Goal: Use online tool/utility: Use online tool/utility

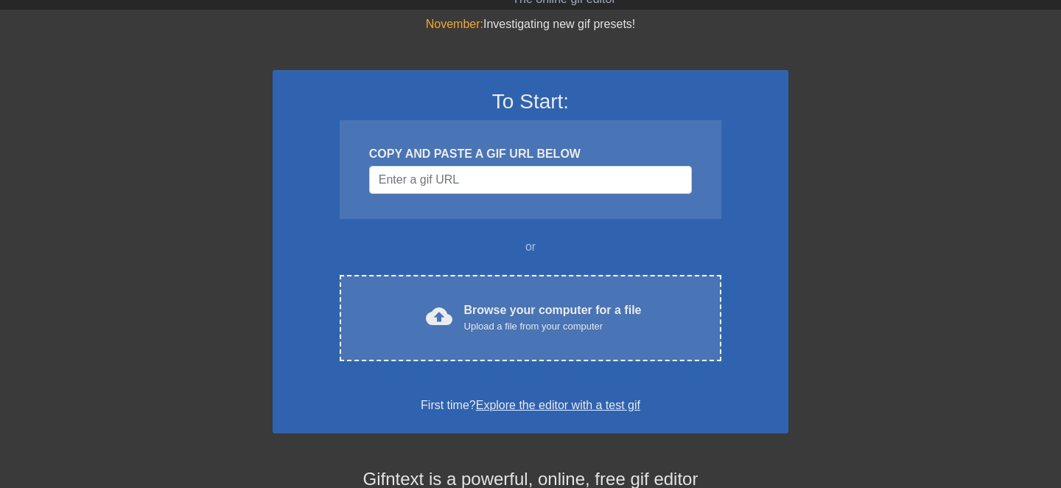
scroll to position [35, 0]
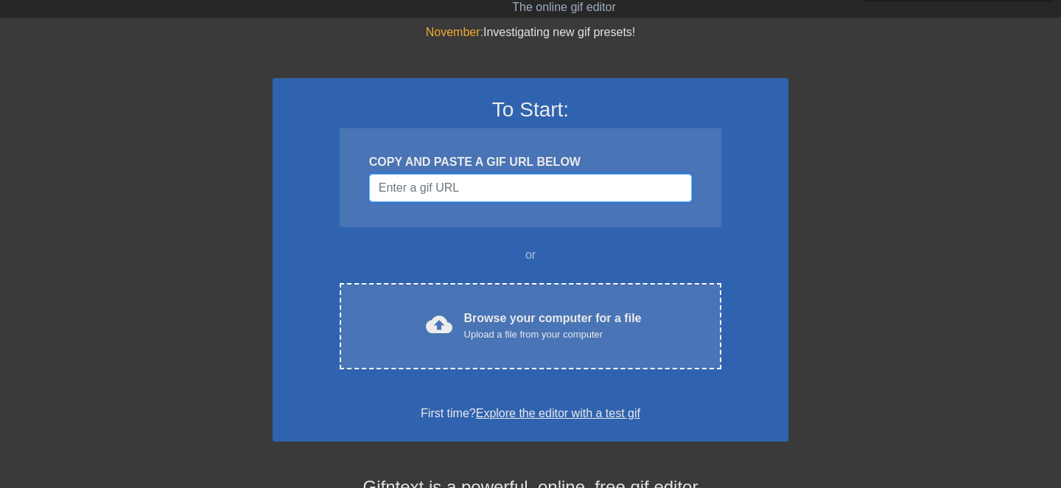
click at [543, 179] on input "Username" at bounding box center [530, 188] width 323 height 28
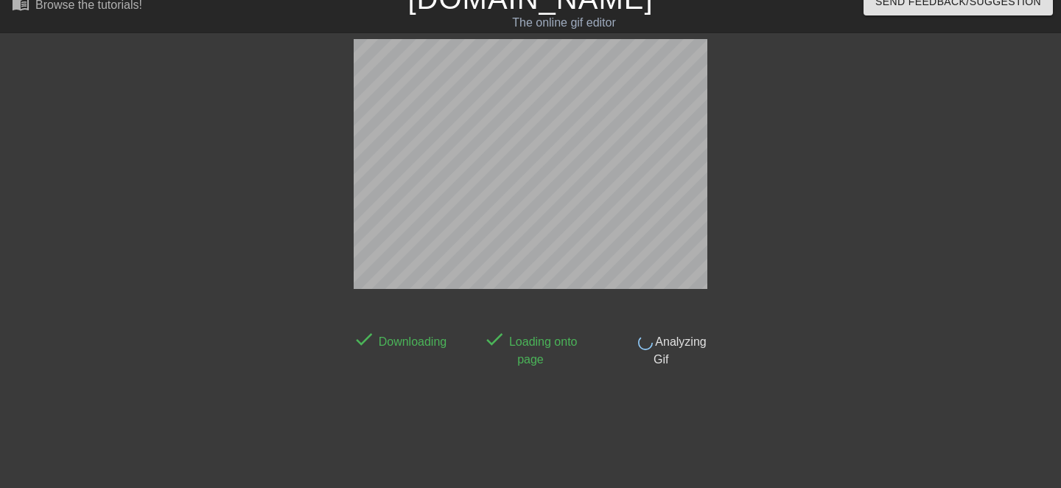
scroll to position [36, 0]
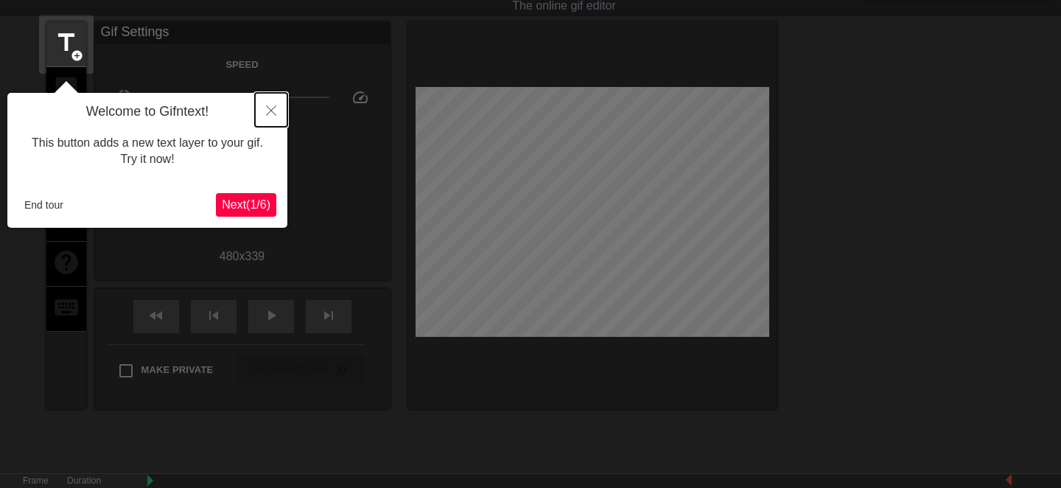
click at [274, 107] on icon "Close" at bounding box center [271, 110] width 10 height 10
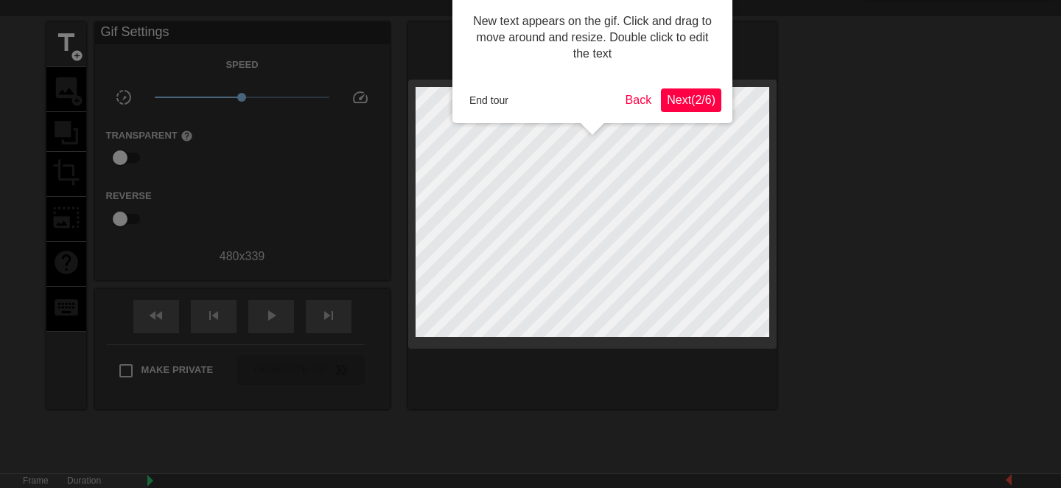
scroll to position [0, 0]
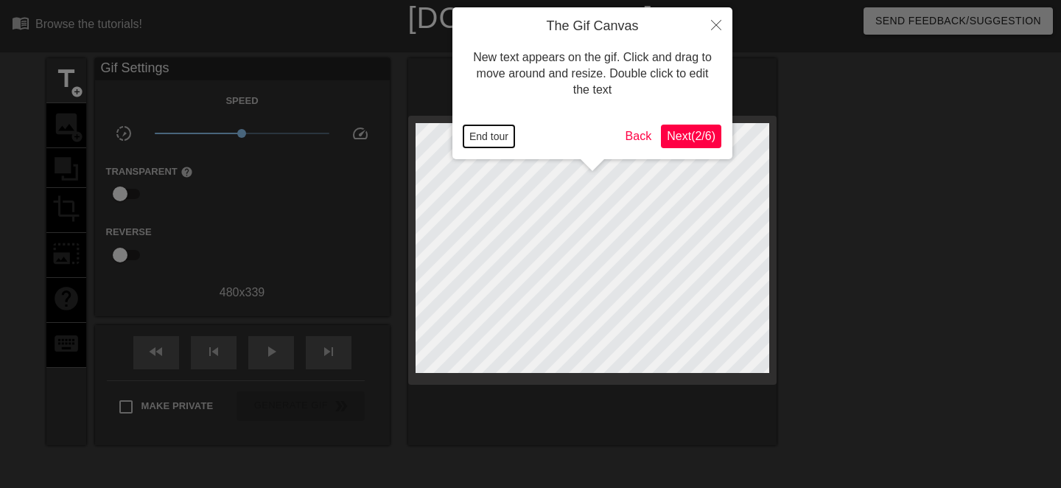
click at [470, 137] on button "End tour" at bounding box center [488, 136] width 51 height 22
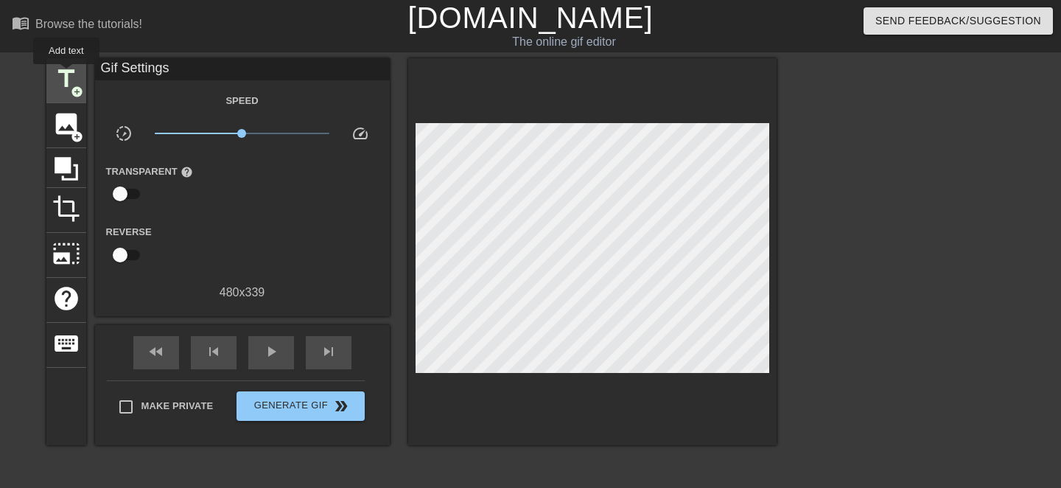
click at [67, 74] on span "title" at bounding box center [66, 79] width 28 height 28
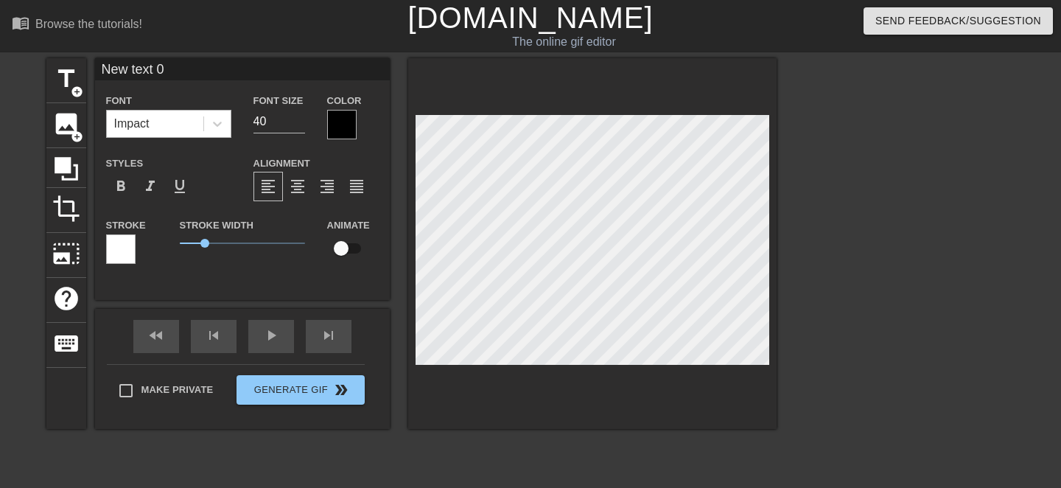
click at [176, 121] on div "Impact" at bounding box center [155, 124] width 97 height 27
click at [243, 80] on input "New text 0" at bounding box center [242, 69] width 295 height 22
type input "U"
type textarea "U"
type input "Un"
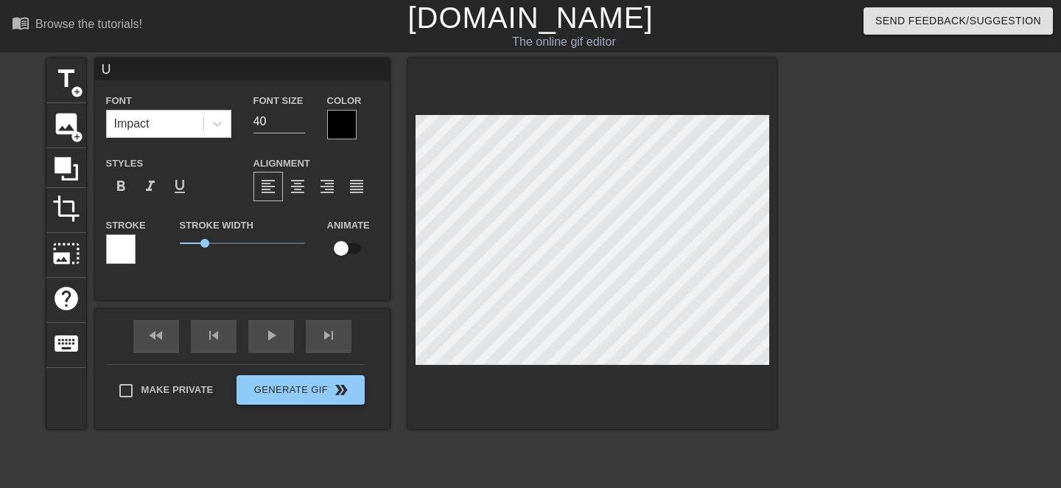
type textarea "Un"
type input "Uni"
type textarea "Uni"
type input "Univ"
type textarea "Univ"
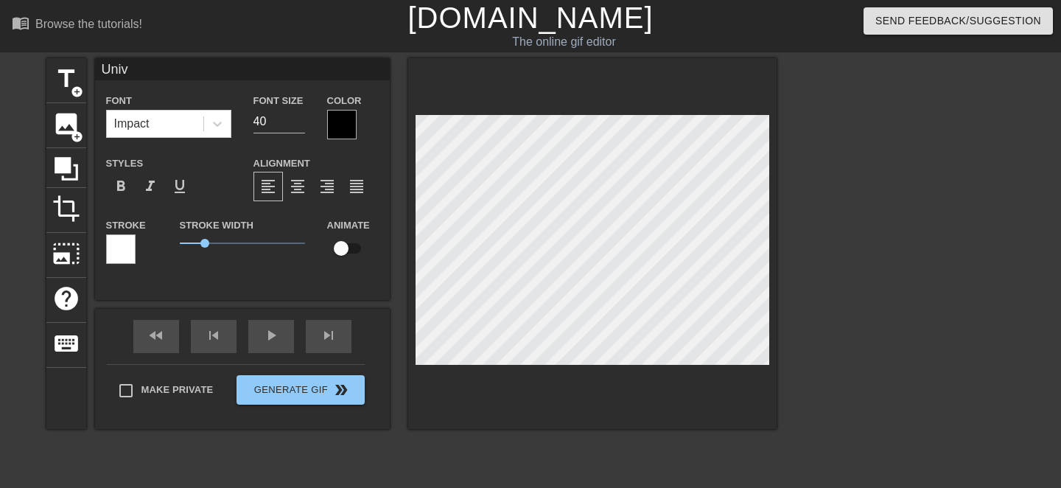
type input "Unive"
type textarea "Unive"
type input "Univer"
type textarea "Univer"
type input "Univers"
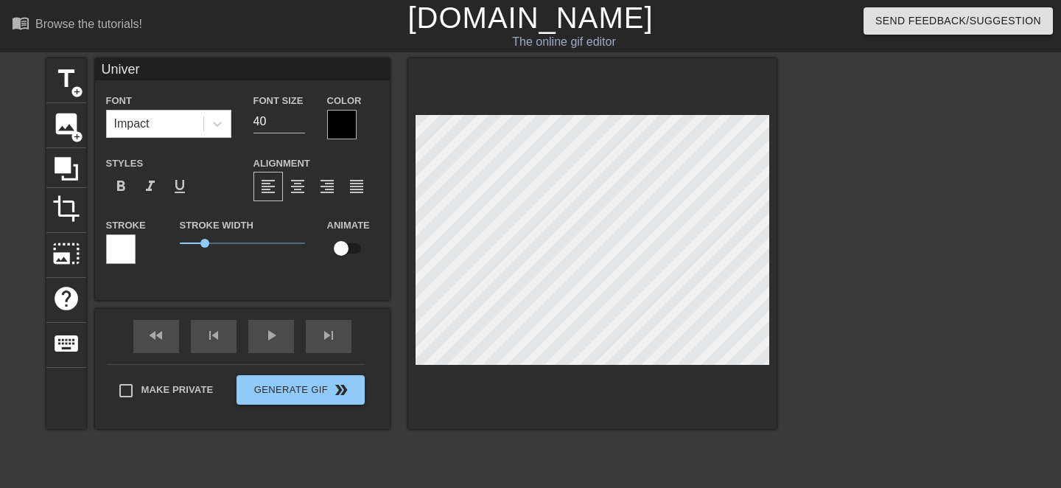
type textarea "Univers"
type input "Universa"
type textarea "Universa"
type input "Universai"
type textarea "Universai"
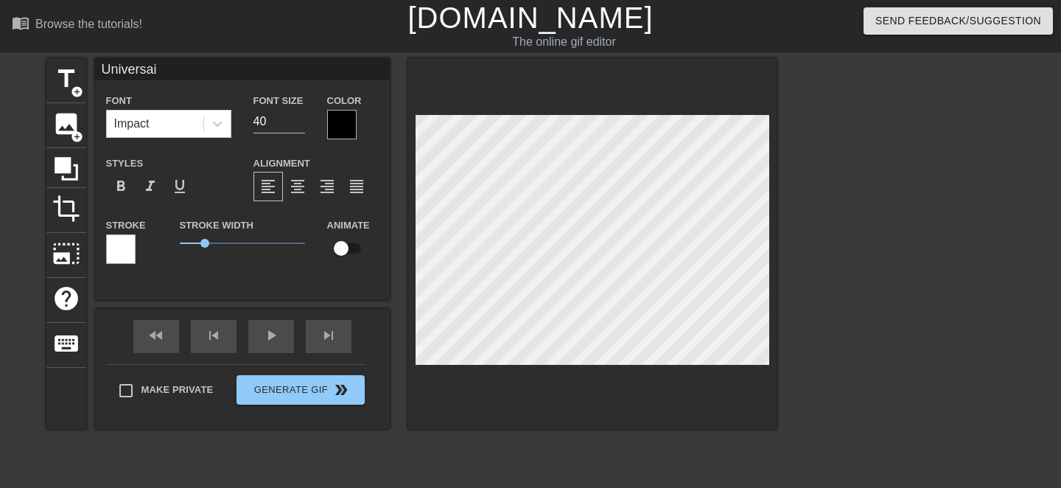
type input "Universail"
type textarea "Universail"
type input "Universail"
type textarea "Universail"
type input "Universail L"
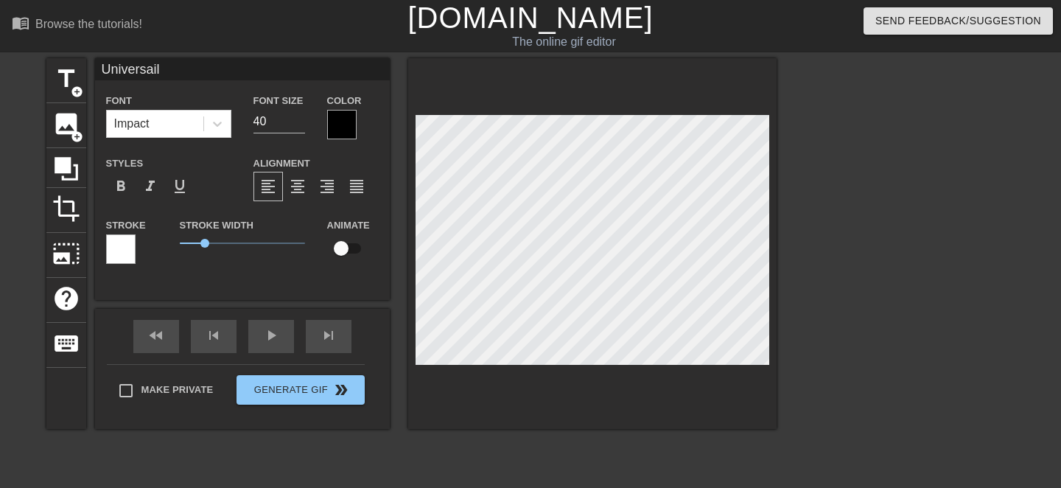
type textarea "Universail L"
type input "Universail"
type textarea "Universail"
type input "Universail"
type textarea "Universail"
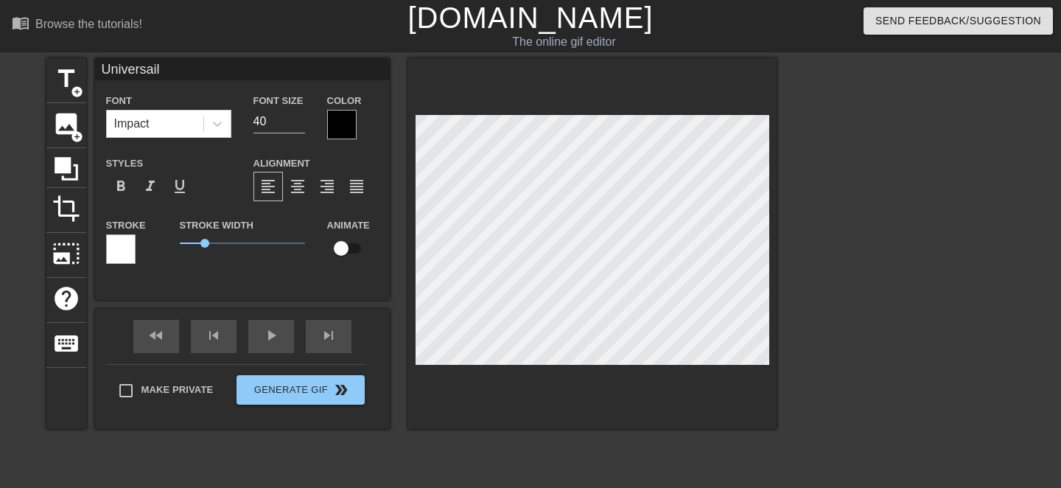
type input "Universai"
type textarea "Universai"
type input "Universa"
type textarea "Universa"
type input "Universal"
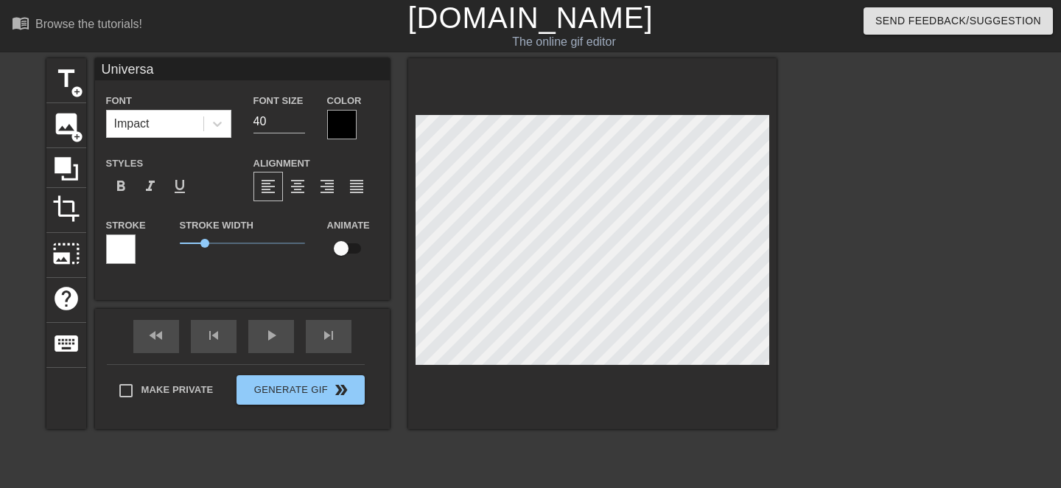
type textarea "Universal"
type input "Universal"
type textarea "Universal"
type input "Universal l"
type textarea "Universal l"
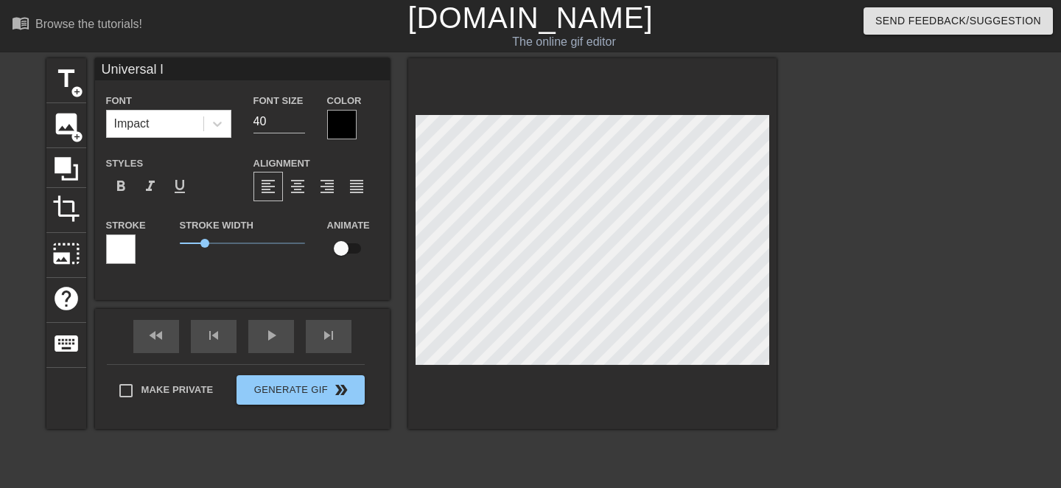
type input "Universal la"
type textarea "Universal la"
type input "Universal law"
type textarea "Universal law"
type input "Universal laws"
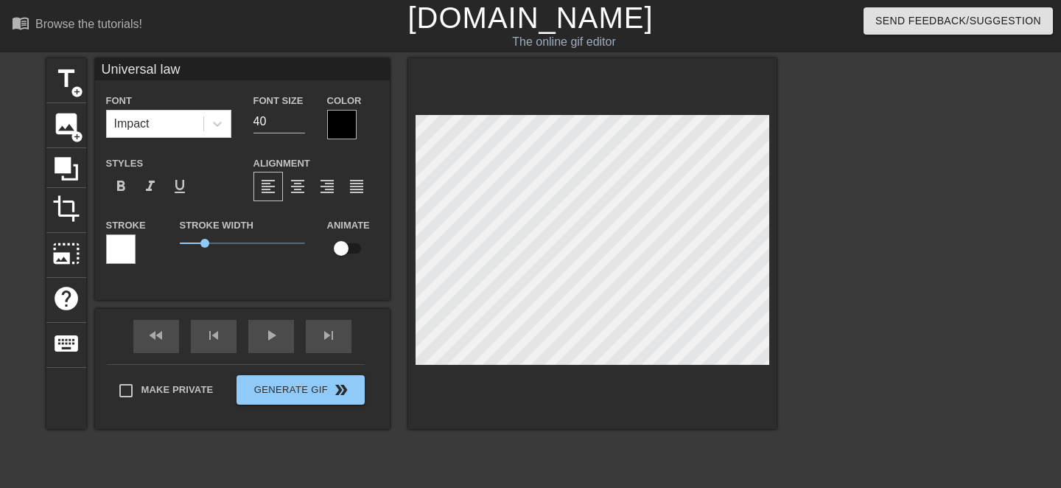
type textarea "Universal laws"
type input "Universal laws"
type textarea "Universal laws"
type input "Universal laws a"
type textarea "Universal laws a"
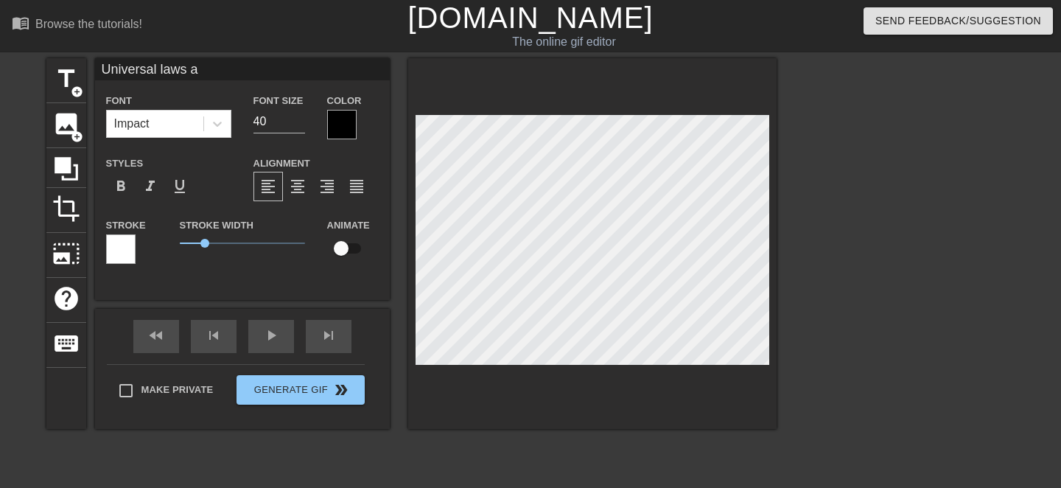
type input "Universal laws ap"
type textarea "Universal laws ap"
type input "Universal laws app"
type textarea "Universal laws app"
type input "Universal laws appl"
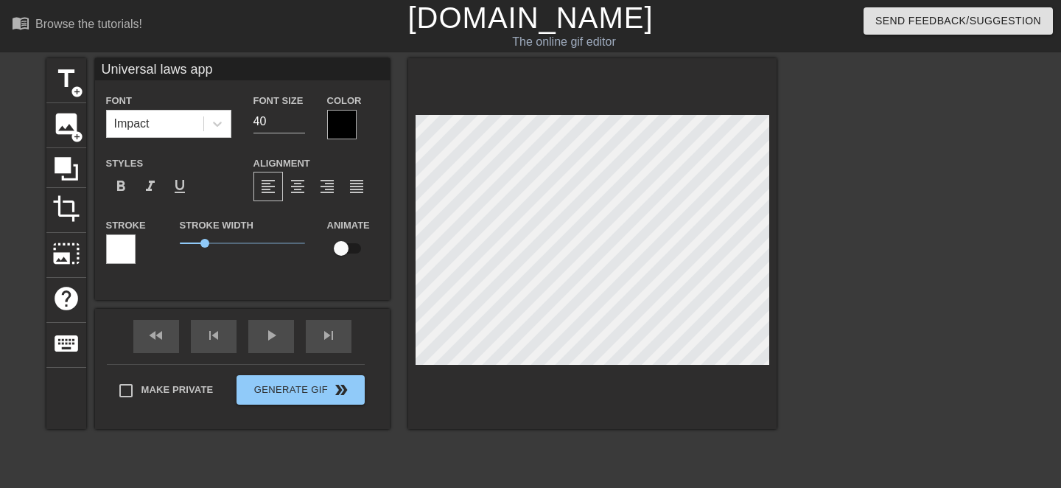
type textarea "Universal laws appl"
type input "Universal laws apply"
type textarea "Universal laws apply"
type input "Universal laws apply t"
type textarea "Universal laws apply t"
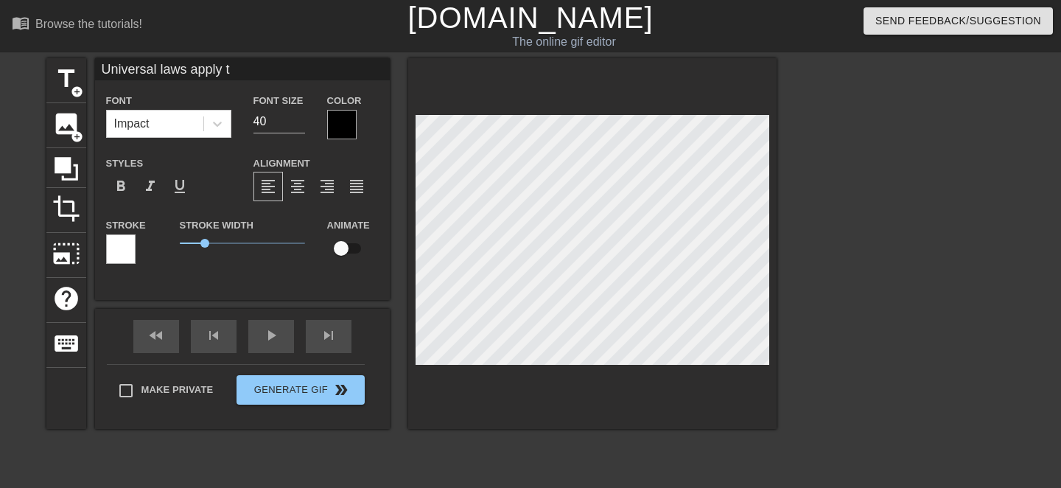
type input "Universal laws apply to"
type textarea "Universal laws apply to"
type input "Universal laws apply to"
type textarea "Universal laws apply to"
type input "Universal laws apply to"
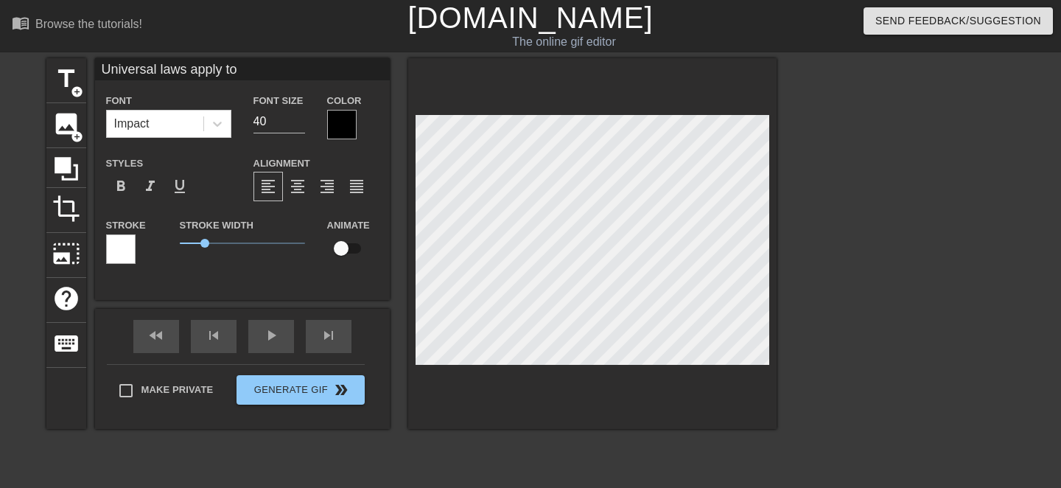
type textarea "Universal laws apply to"
type input "Universal laws apply to"
type textarea "Universal laws apply to"
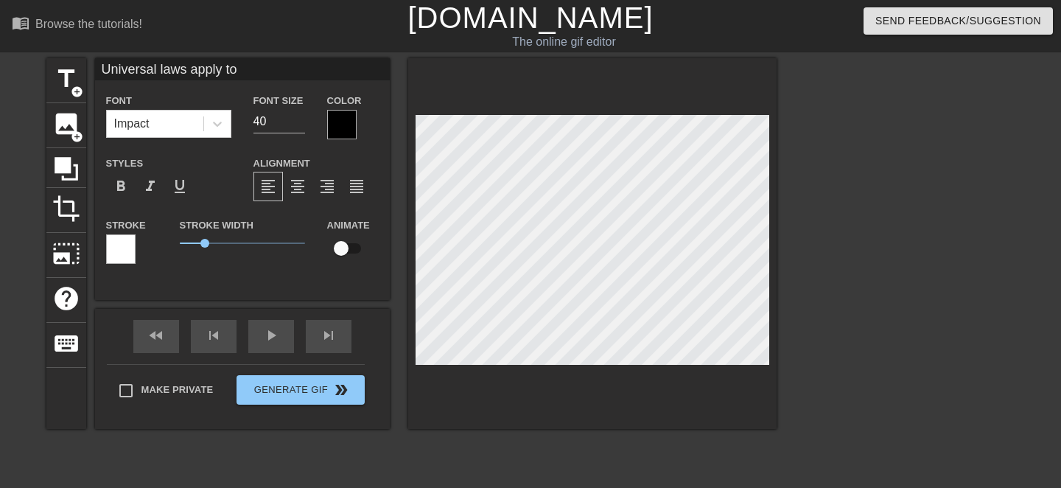
type input "Universal laws apply toE"
type textarea "Universal laws apply to E"
type input "Universal laws apply toEv"
type textarea "Universal laws apply to Ev"
type input "Universal laws apply toEve"
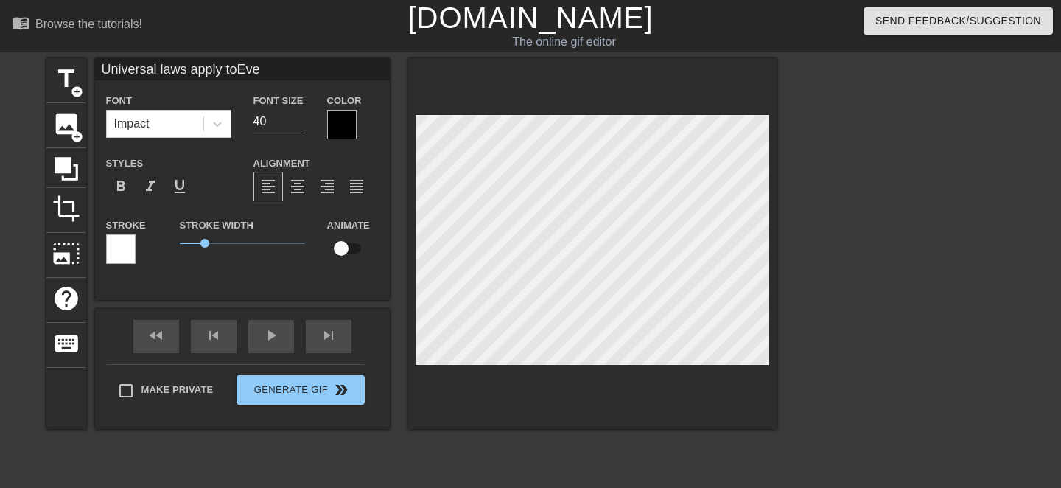
type textarea "Universal laws apply to Ever"
type input "Universal laws apply toEvery"
type textarea "Universal laws apply to Every"
type input "Universal laws apply toEveryo"
type textarea "Universal laws apply to Everyo"
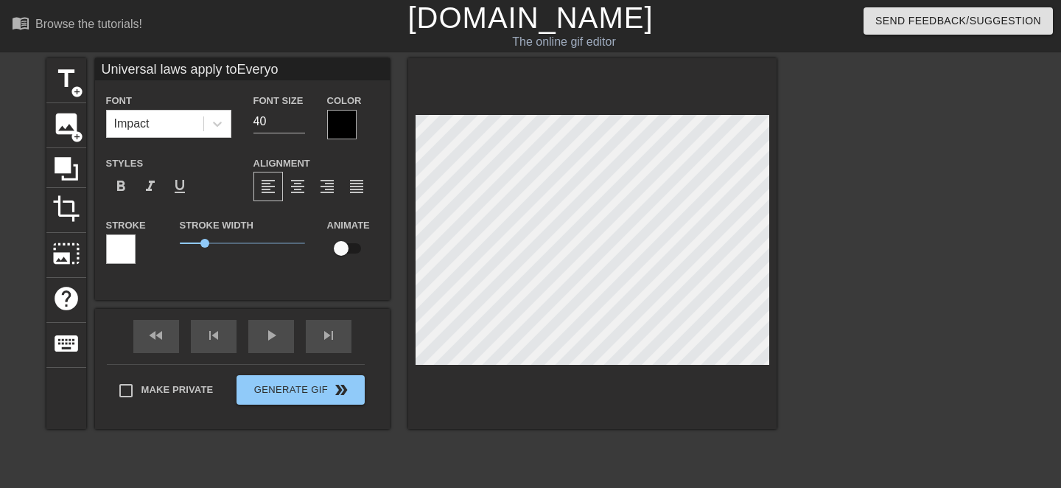
type input "Universal laws apply toEveryon"
type textarea "Universal laws apply to Everyon"
type input "Universal laws apply toEveryone"
type textarea "Universal laws apply to Everyone"
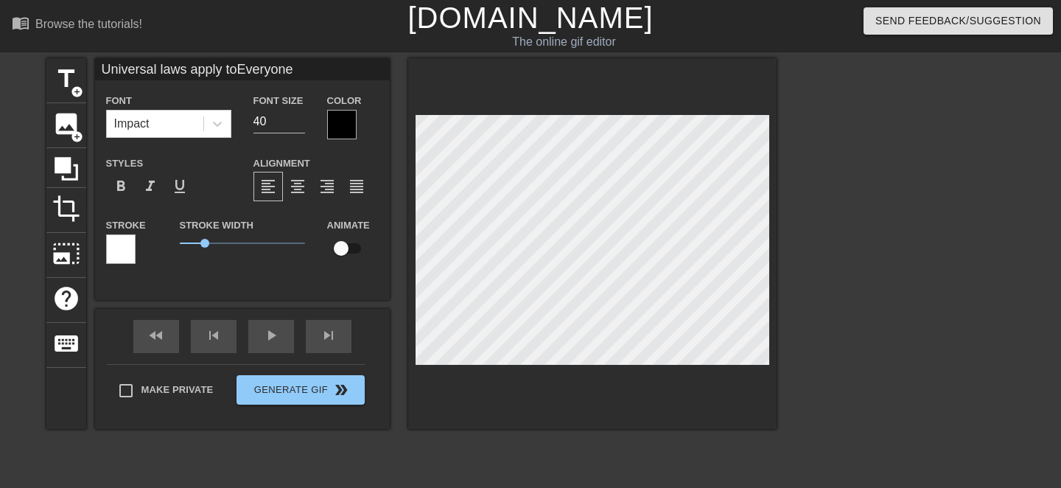
type textarea "Universal laws apply toEveryone"
type input "Universal laws apply to Everyone"
type textarea "Universal laws apply to Everyone"
type input "Universal laws apply to Everyone"
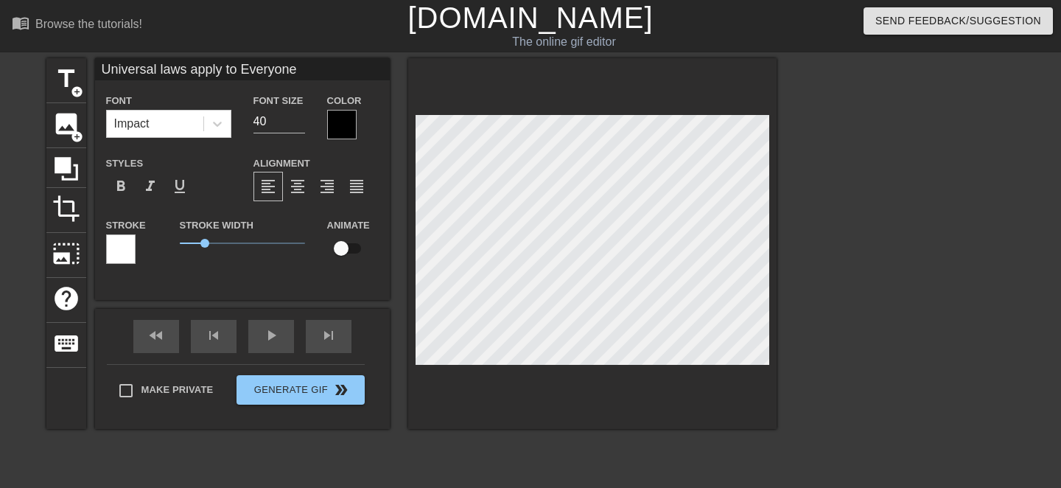
scroll to position [1, 1]
type textarea "Universal laws apply to Everyone"
click at [299, 193] on span "format_align_center" at bounding box center [298, 187] width 18 height 18
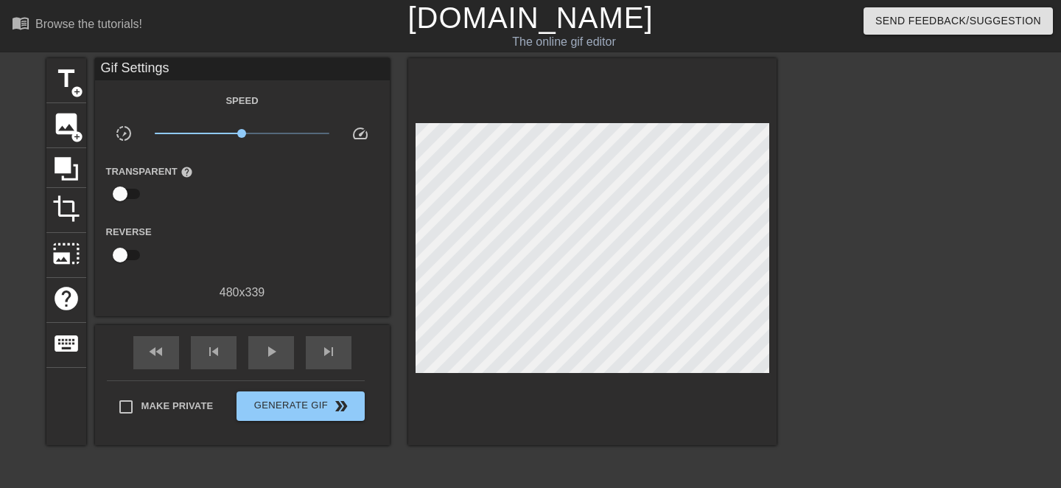
click at [871, 271] on div at bounding box center [904, 279] width 221 height 442
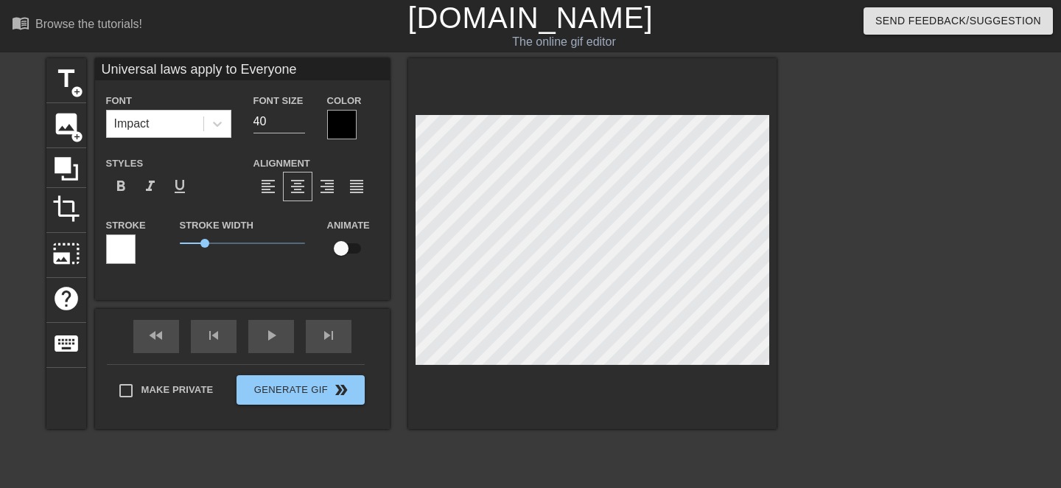
scroll to position [0, 7]
type input "Universal laws apply to Everyone"
type textarea "Universal laws apply to Everyone"
type input "Universal laws apply to Everyone"
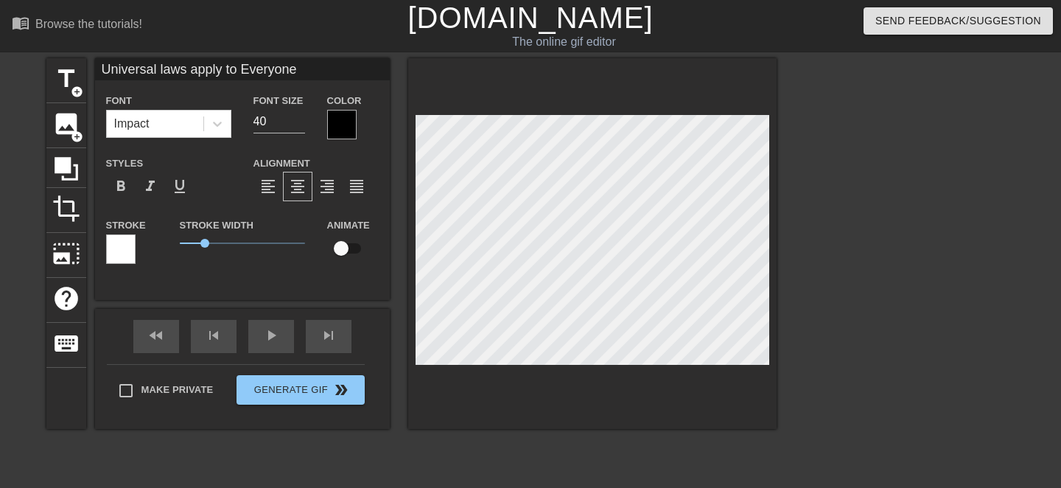
type textarea "Universal laws apply to Everyone"
type input "Universal laws apply to Everyone"
type textarea "Universal laws apply to Everyone"
type input "Universal laws apply to Everyone"
type textarea "Universal laws apply to Everyone"
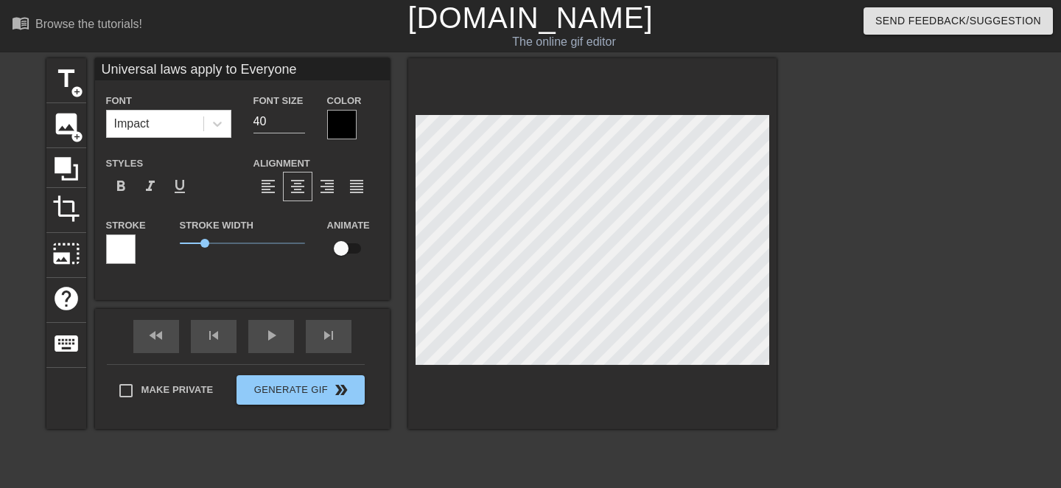
type input "Universal laws apply to Everyone"
type textarea "Universal laws apply to Everyone"
click at [854, 175] on div at bounding box center [904, 279] width 221 height 442
type input "Universal laws apply to Everyone"
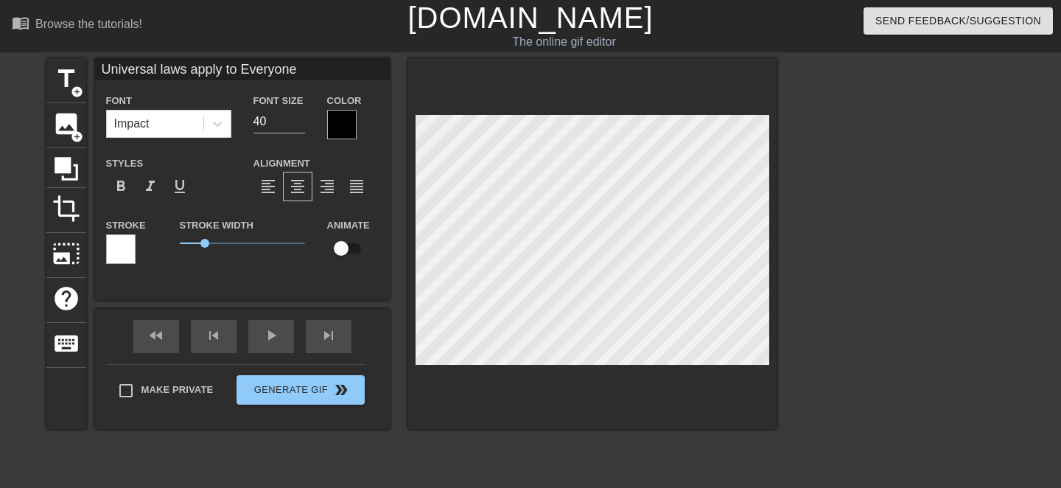
type textarea "Universal laws apply to Everyone"
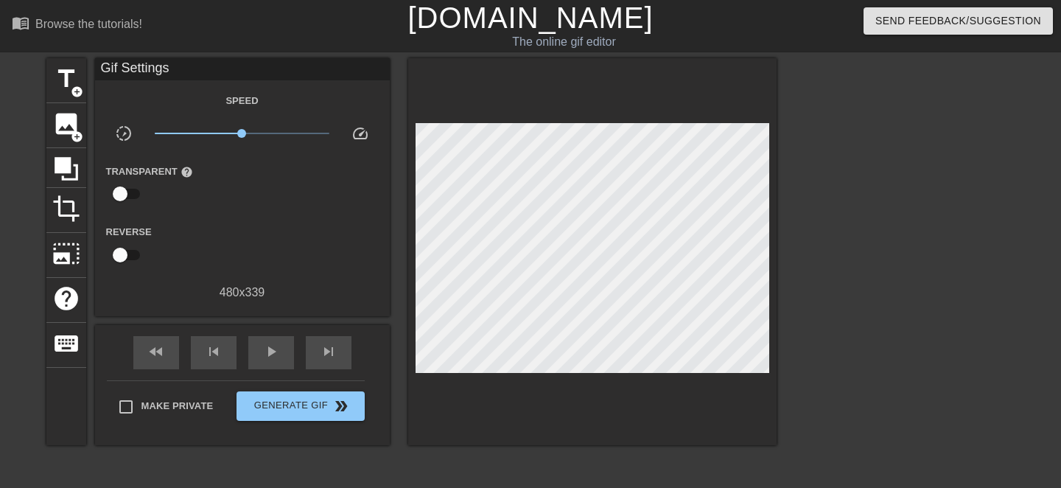
click at [843, 273] on div at bounding box center [904, 279] width 221 height 442
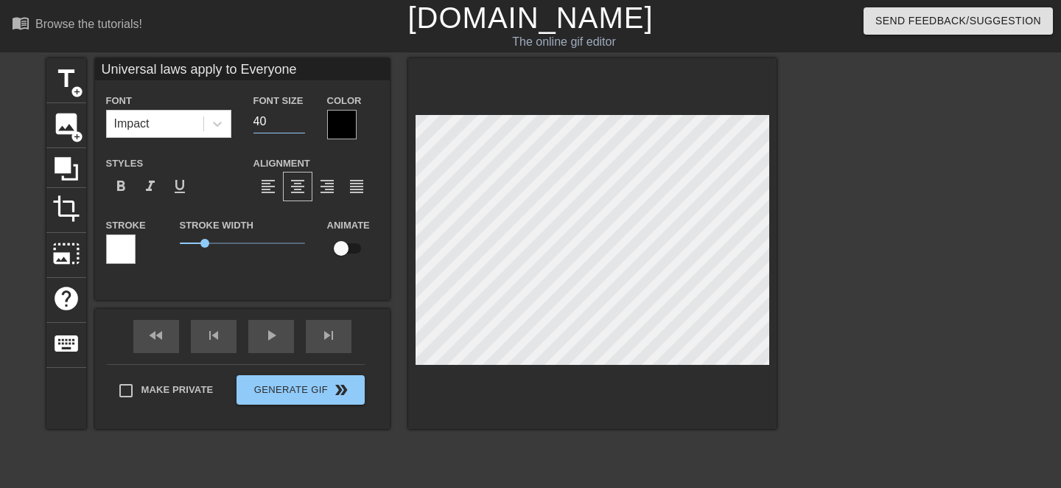
click at [275, 119] on input "40" at bounding box center [279, 122] width 52 height 24
type input "Universal laws apply to Everyone"
type input "41"
click at [299, 116] on input "41" at bounding box center [279, 122] width 52 height 24
type input "Universal laws apply to Everyone"
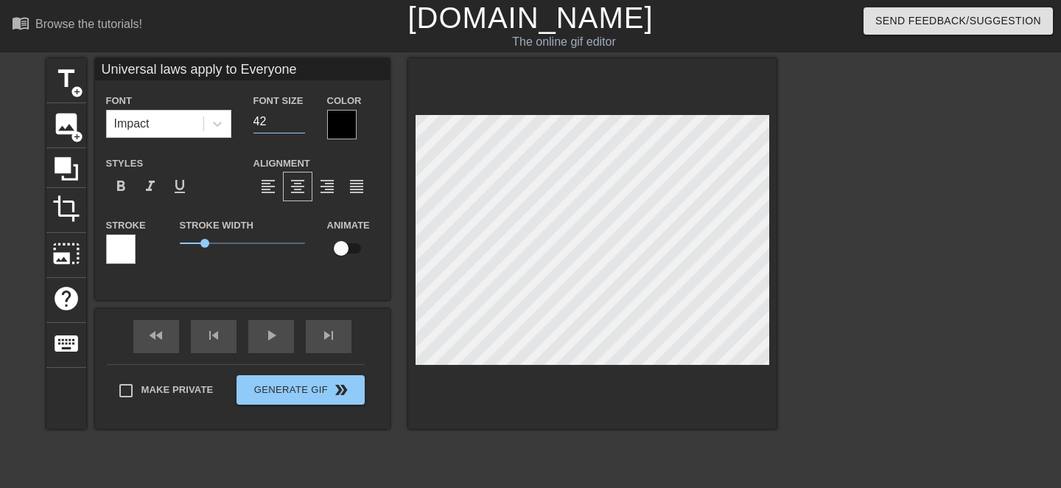
type input "42"
click at [299, 116] on input "42" at bounding box center [279, 122] width 52 height 24
type input "Universal laws apply to Everyone"
type input "43"
click at [299, 116] on input "43" at bounding box center [279, 122] width 52 height 24
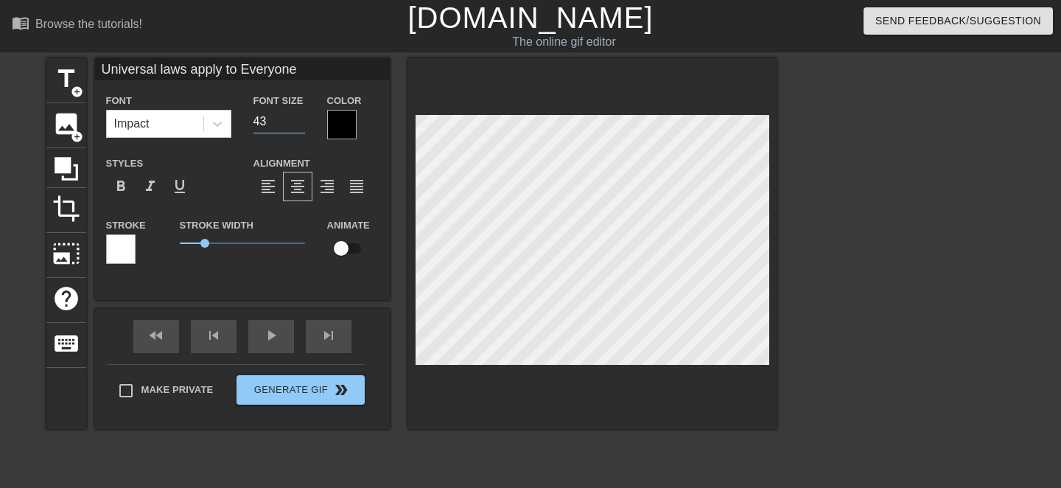
click at [300, 130] on input "43" at bounding box center [279, 122] width 52 height 24
type input "Universal laws apply to Everyone"
type input "42"
click at [300, 125] on input "42" at bounding box center [279, 122] width 52 height 24
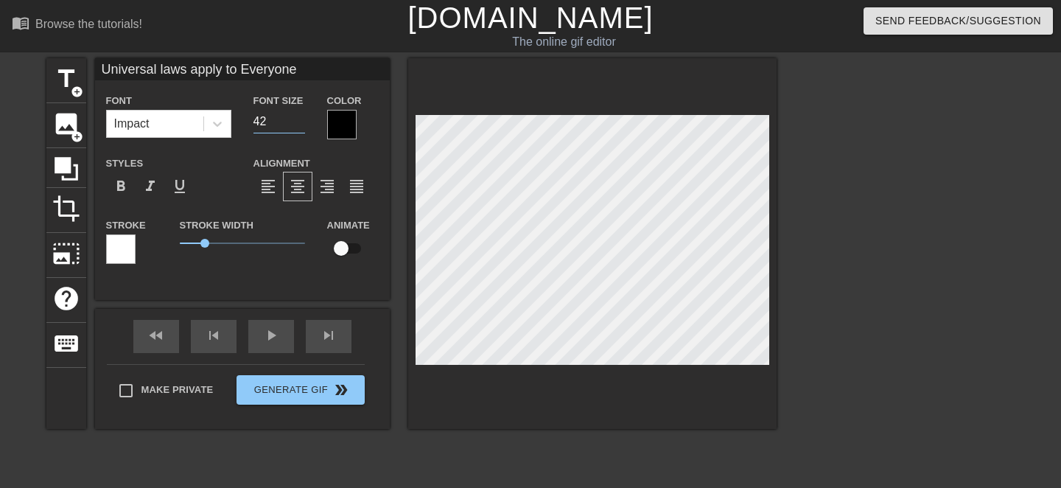
type input "Universal laws apply to Everyone"
type input "41"
click at [300, 125] on input "41" at bounding box center [279, 122] width 52 height 24
type input "Universal laws apply to Everyone"
type input "40"
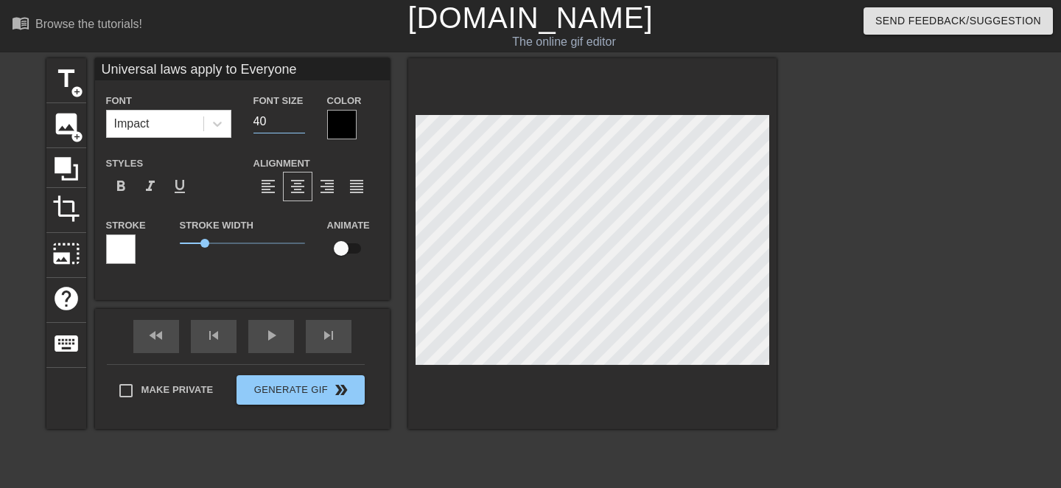
click at [300, 125] on input "40" at bounding box center [279, 122] width 52 height 24
click at [215, 127] on icon at bounding box center [217, 123] width 15 height 15
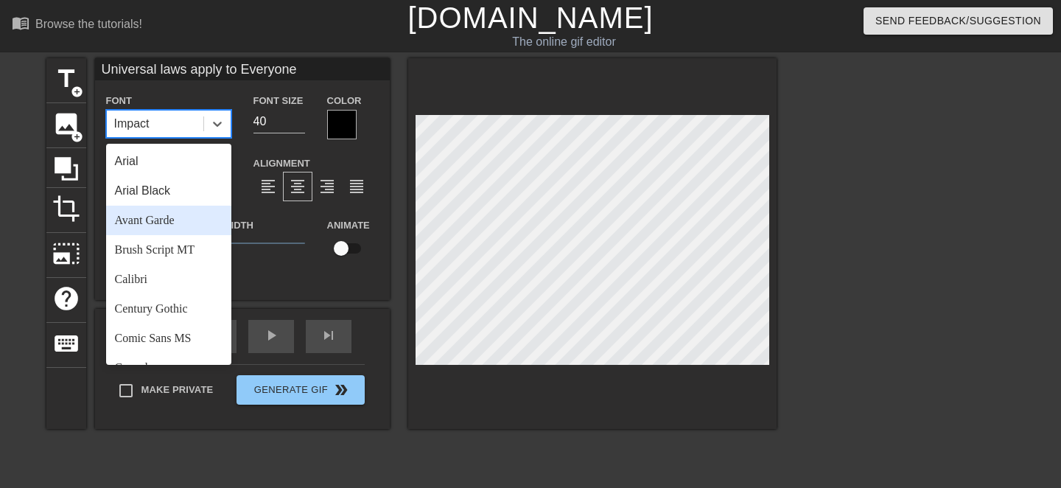
click at [192, 221] on div "Avant Garde" at bounding box center [168, 220] width 125 height 29
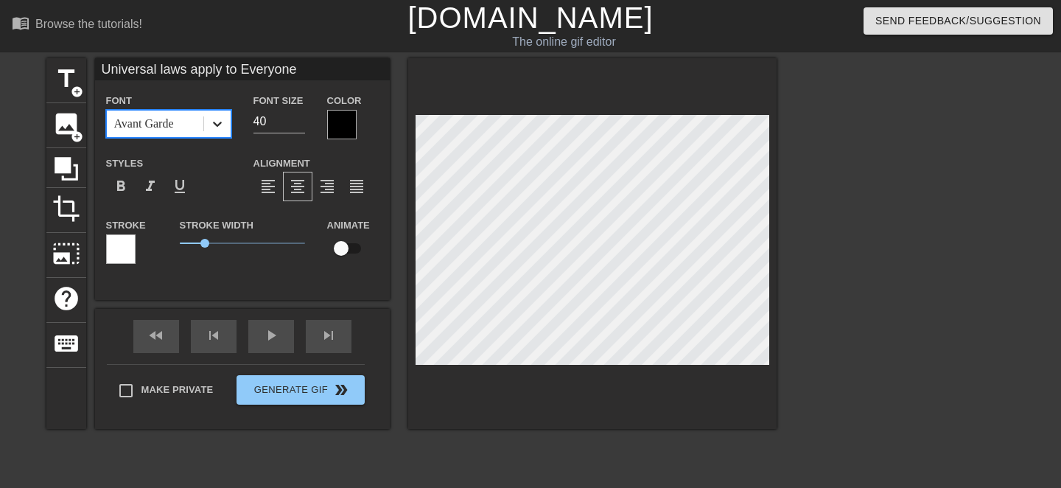
click at [216, 130] on icon at bounding box center [217, 123] width 15 height 15
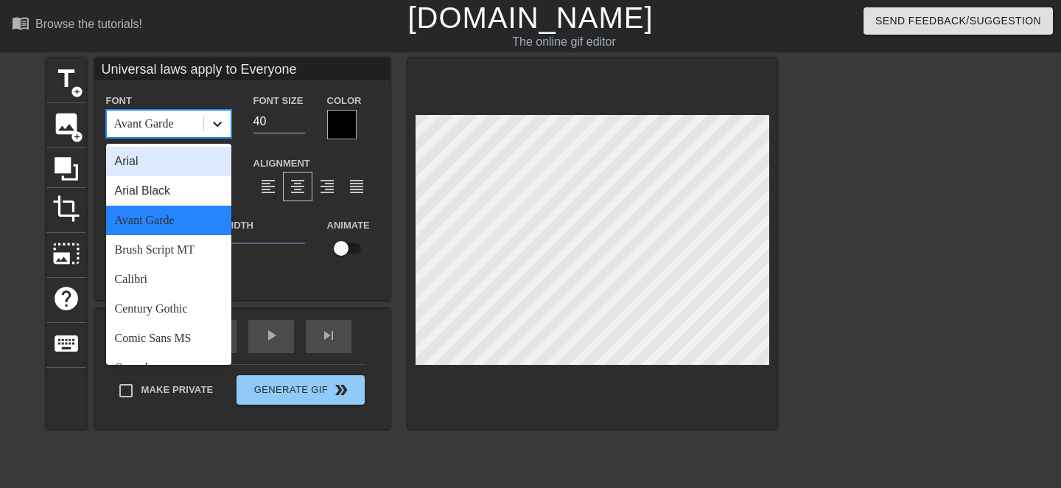
click at [215, 122] on icon at bounding box center [217, 123] width 15 height 15
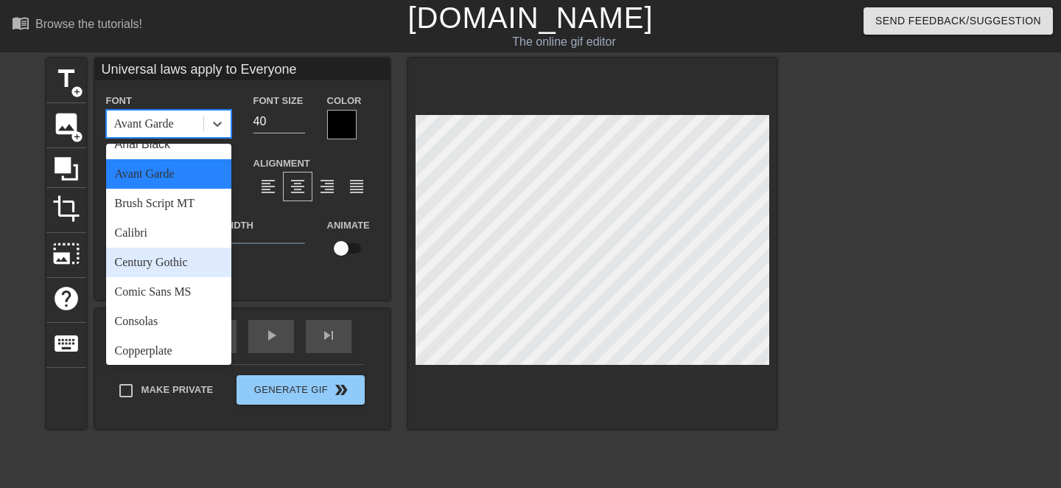
scroll to position [0, 0]
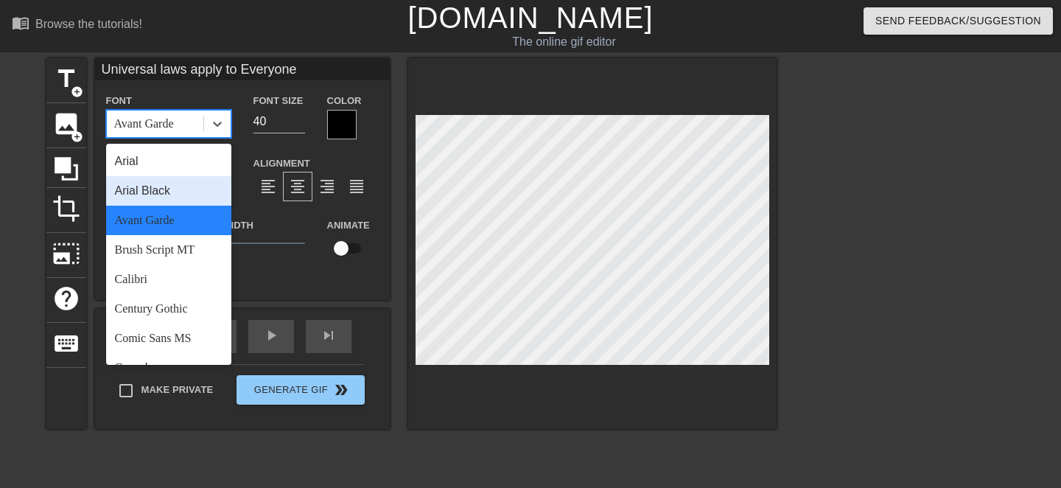
click at [175, 195] on div "Arial Black" at bounding box center [168, 190] width 125 height 29
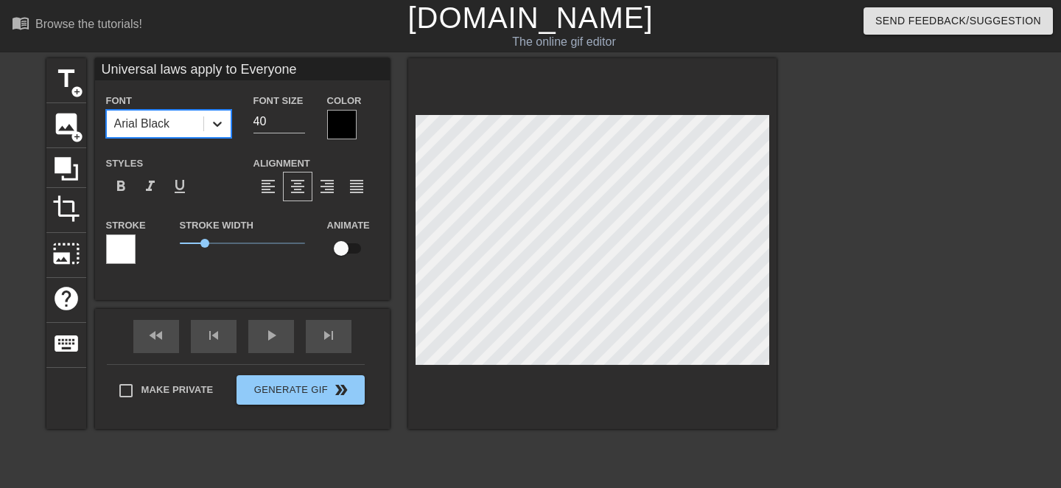
click at [219, 126] on icon at bounding box center [217, 123] width 15 height 15
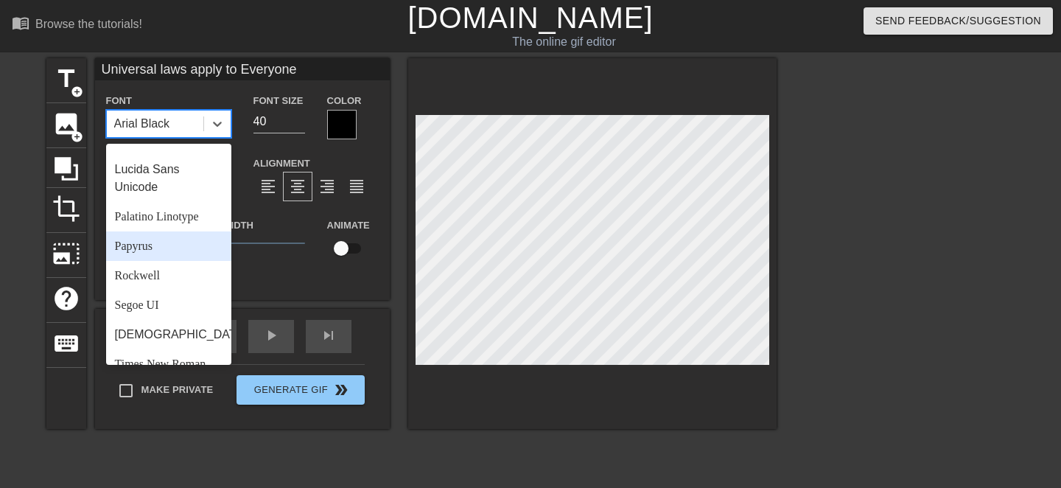
scroll to position [444, 0]
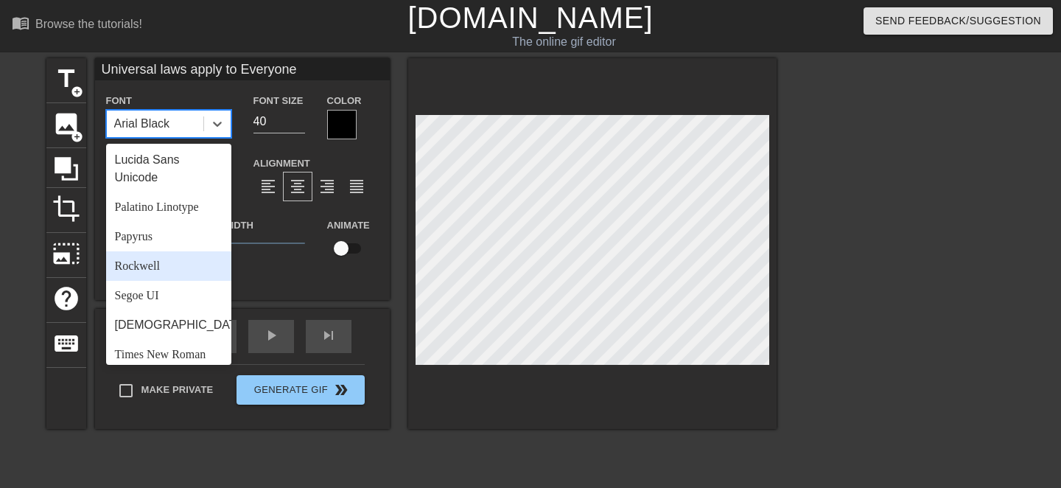
click at [187, 270] on div "Rockwell" at bounding box center [168, 265] width 125 height 29
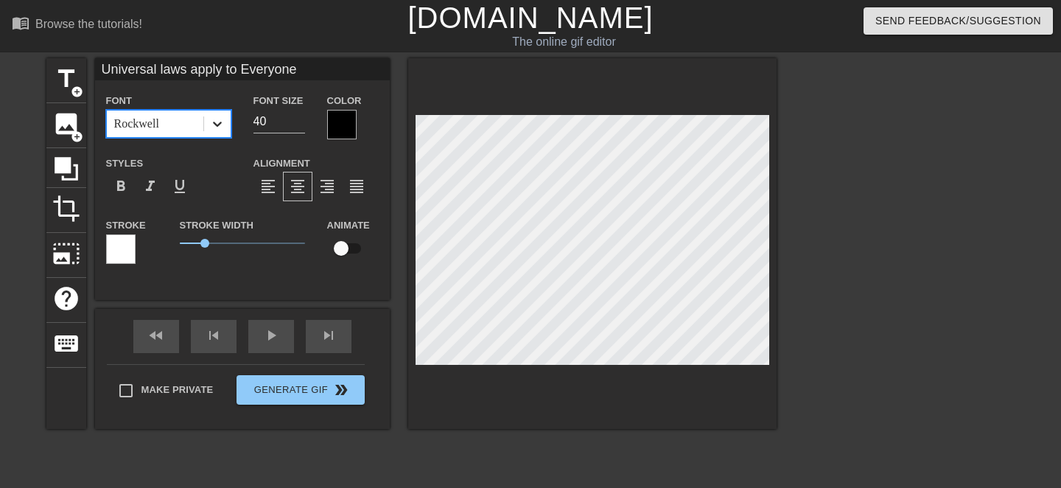
click at [213, 129] on icon at bounding box center [217, 123] width 15 height 15
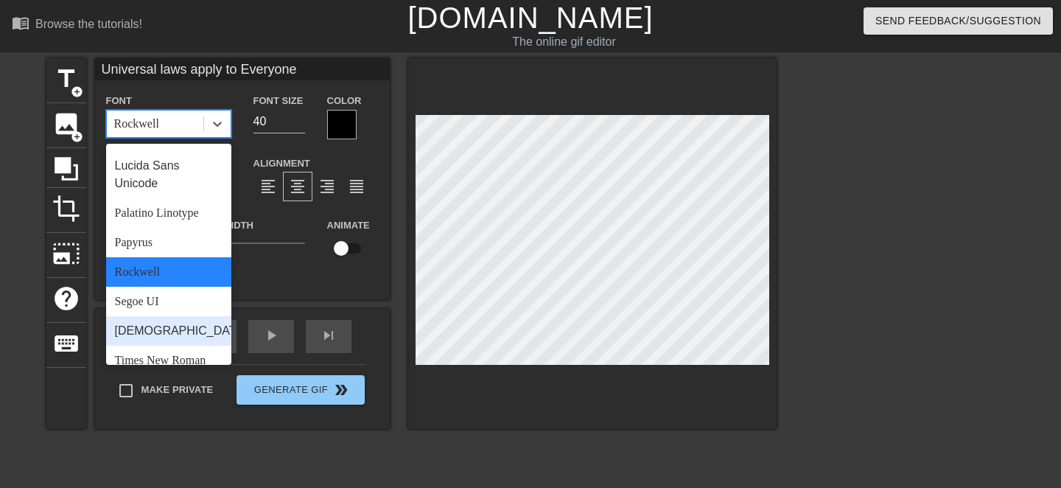
scroll to position [510, 0]
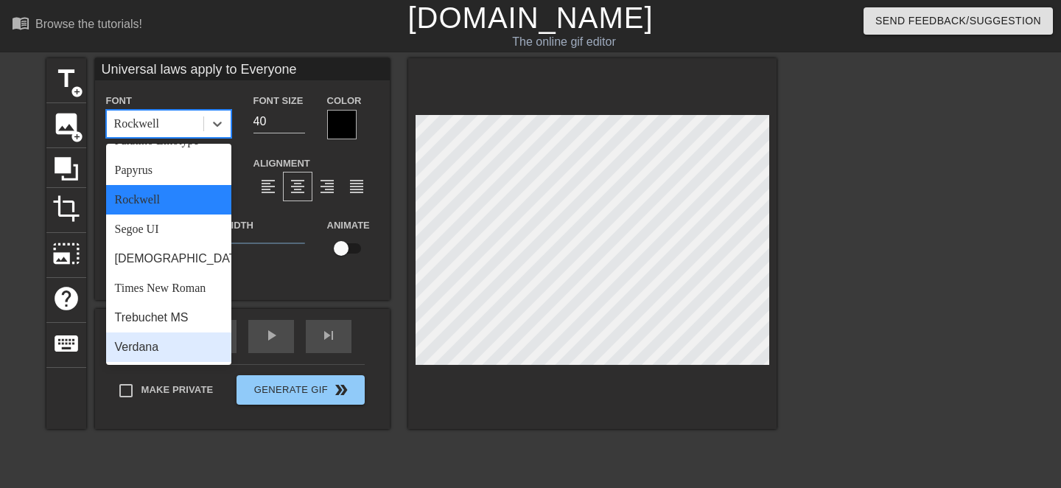
click at [183, 351] on div "Verdana" at bounding box center [168, 346] width 125 height 29
type input "Universal laws apply to Everyone"
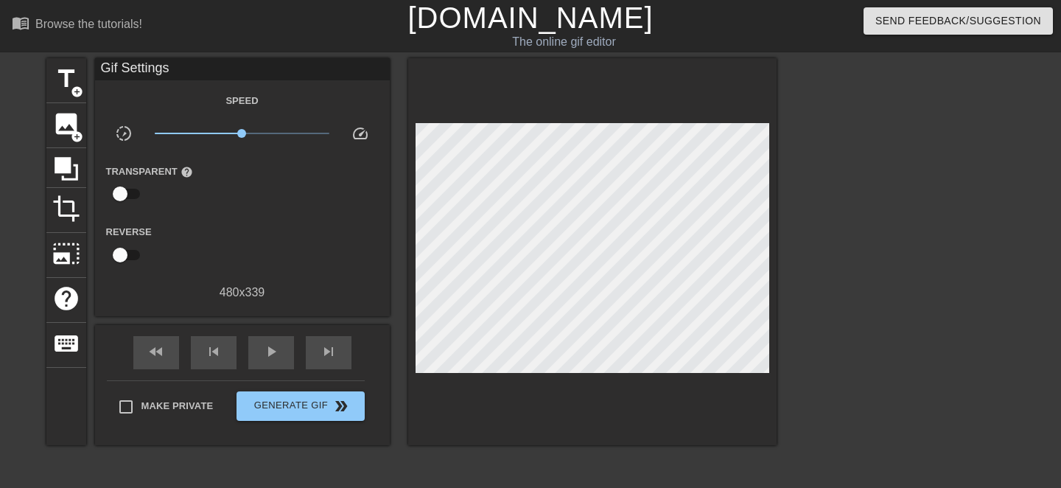
click at [815, 210] on div at bounding box center [904, 279] width 221 height 442
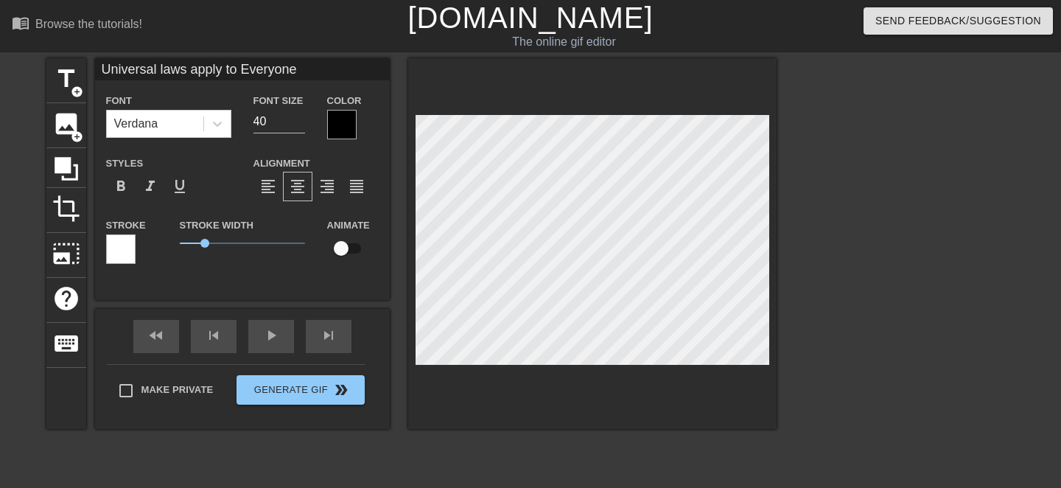
click at [916, 250] on div at bounding box center [904, 279] width 221 height 442
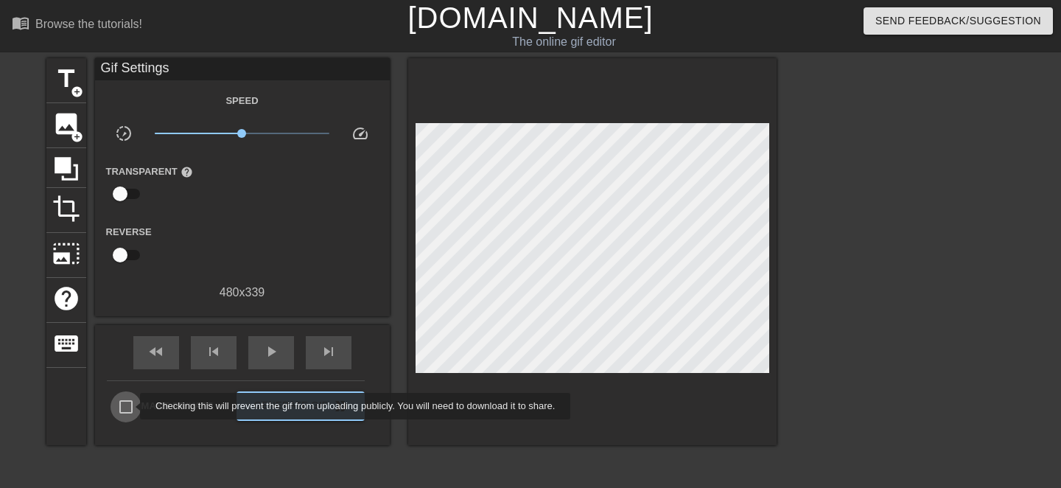
click at [130, 406] on input "Make Private" at bounding box center [126, 406] width 31 height 31
checkbox input "true"
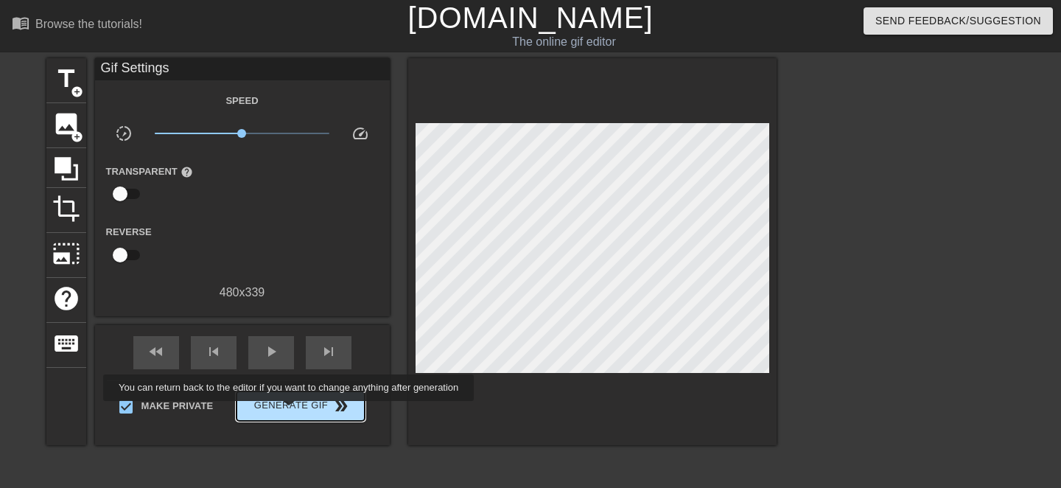
click at [298, 410] on span "Generate Gif double_arrow" at bounding box center [300, 406] width 116 height 18
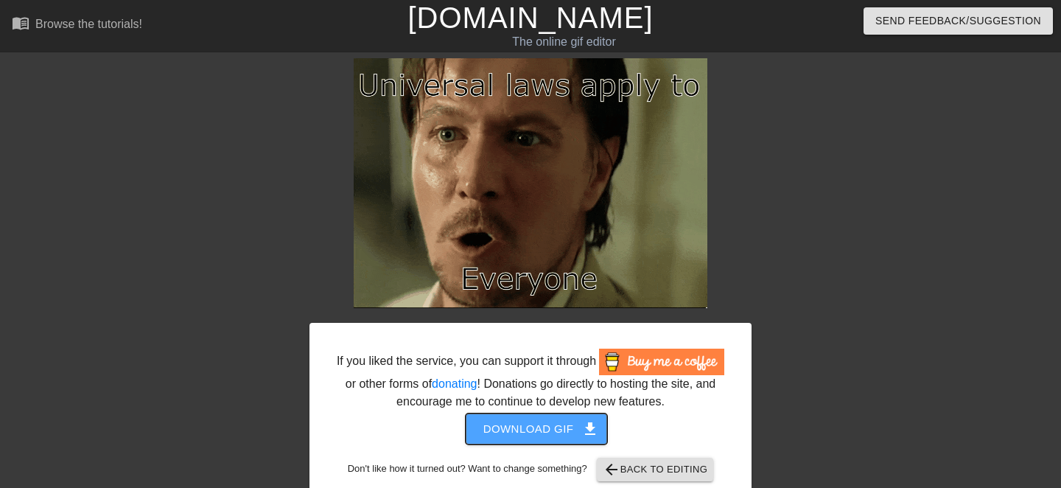
click at [572, 438] on span "Download gif get_app" at bounding box center [536, 428] width 107 height 19
